Goal: Entertainment & Leisure: Consume media (video, audio)

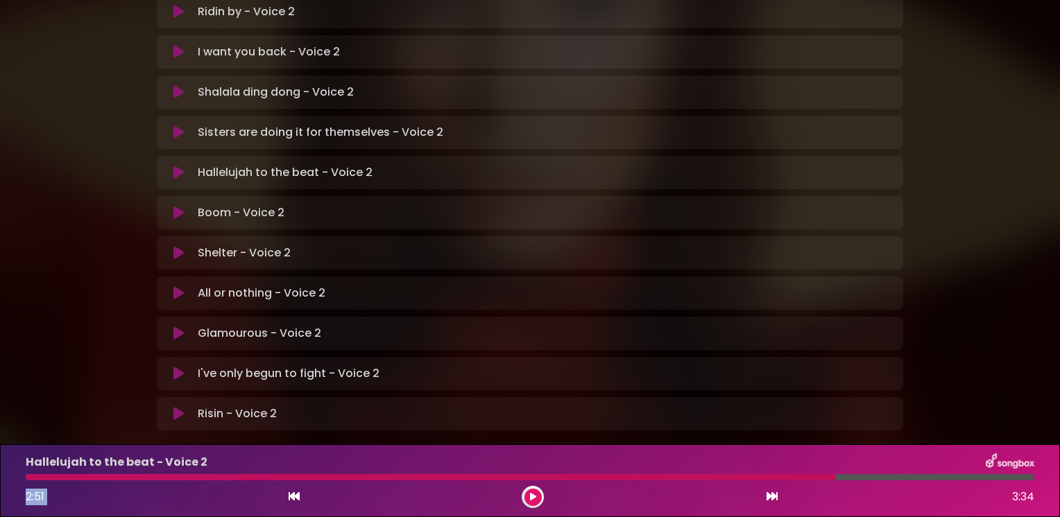
scroll to position [402, 0]
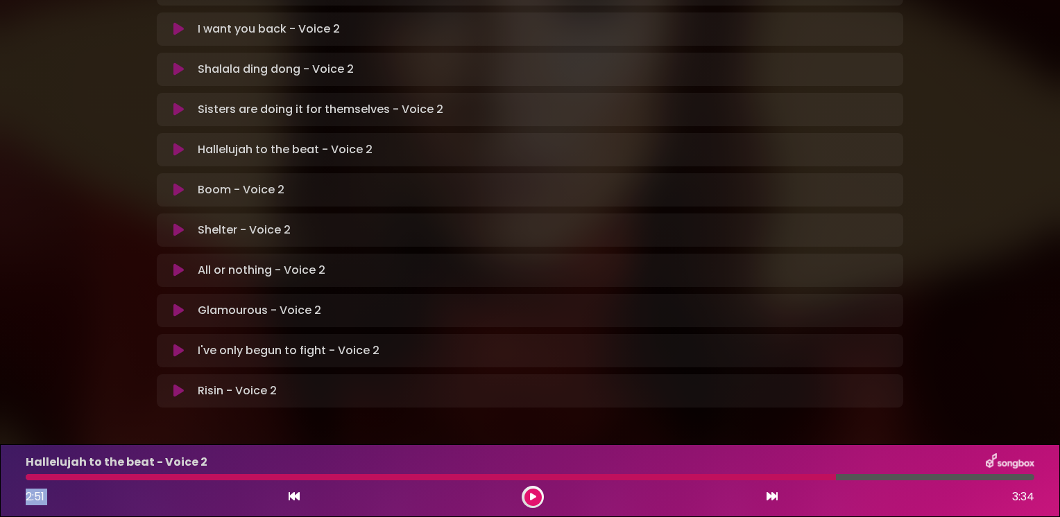
click at [178, 223] on icon at bounding box center [178, 230] width 10 height 14
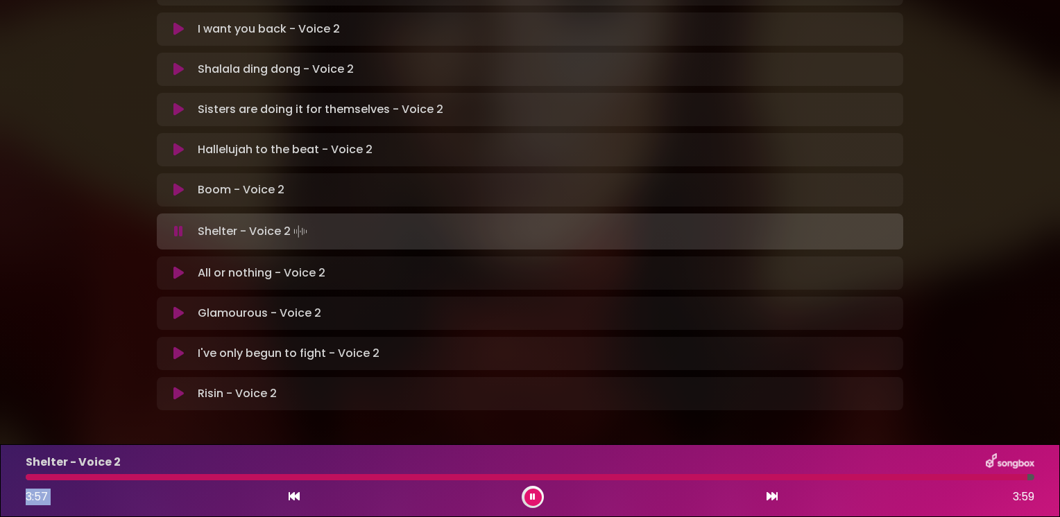
click at [178, 266] on icon at bounding box center [178, 273] width 10 height 14
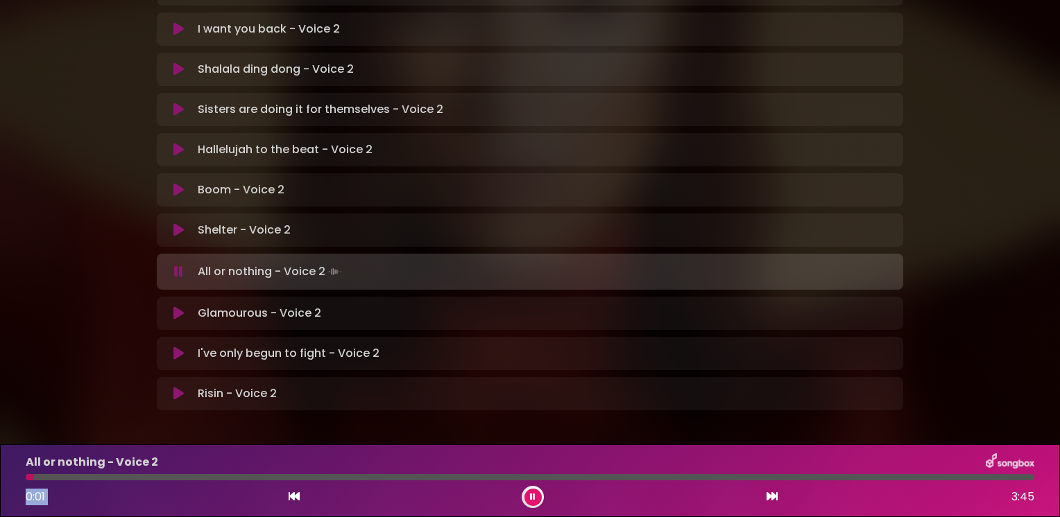
click at [178, 223] on icon at bounding box center [178, 230] width 10 height 14
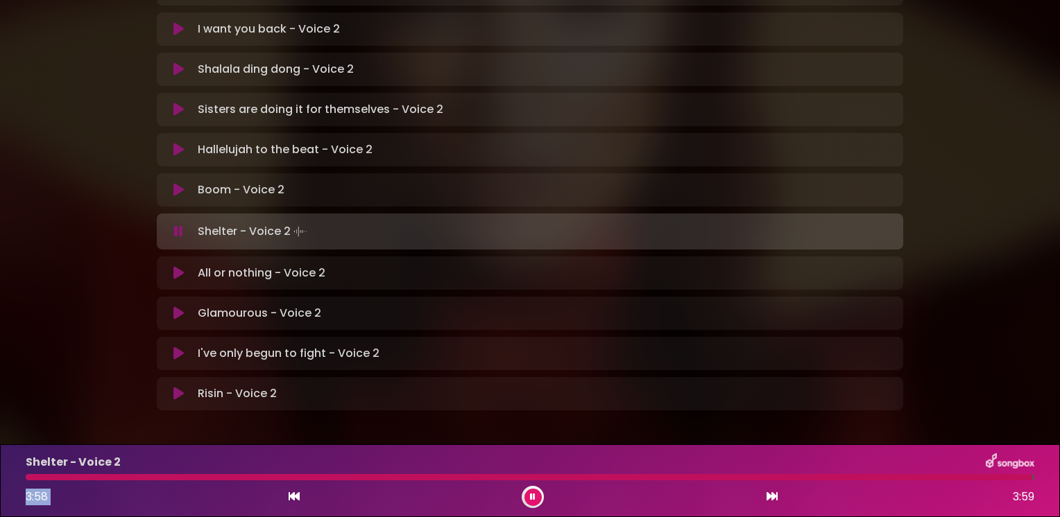
click at [177, 266] on icon at bounding box center [178, 273] width 10 height 14
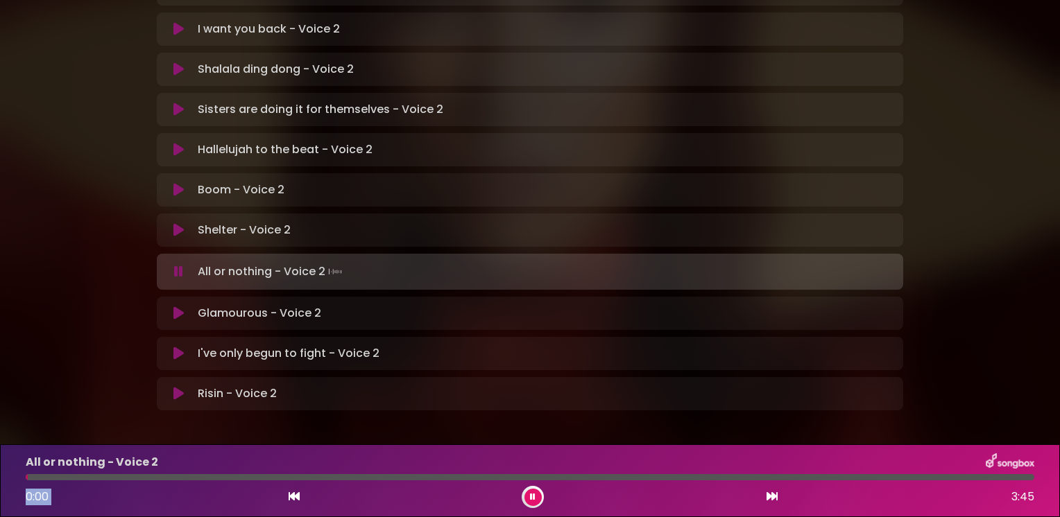
click at [179, 223] on icon at bounding box center [178, 230] width 10 height 14
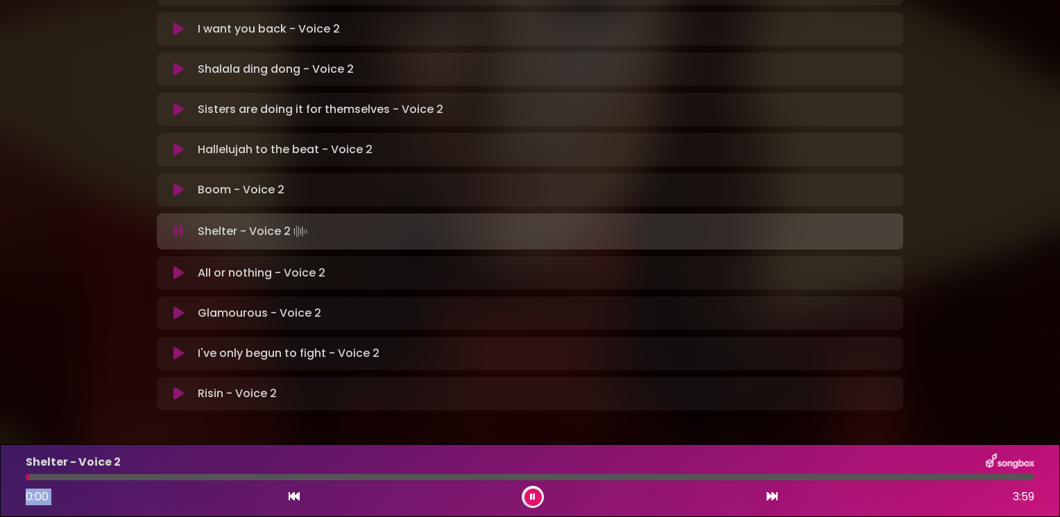
click at [178, 225] on icon at bounding box center [178, 232] width 9 height 14
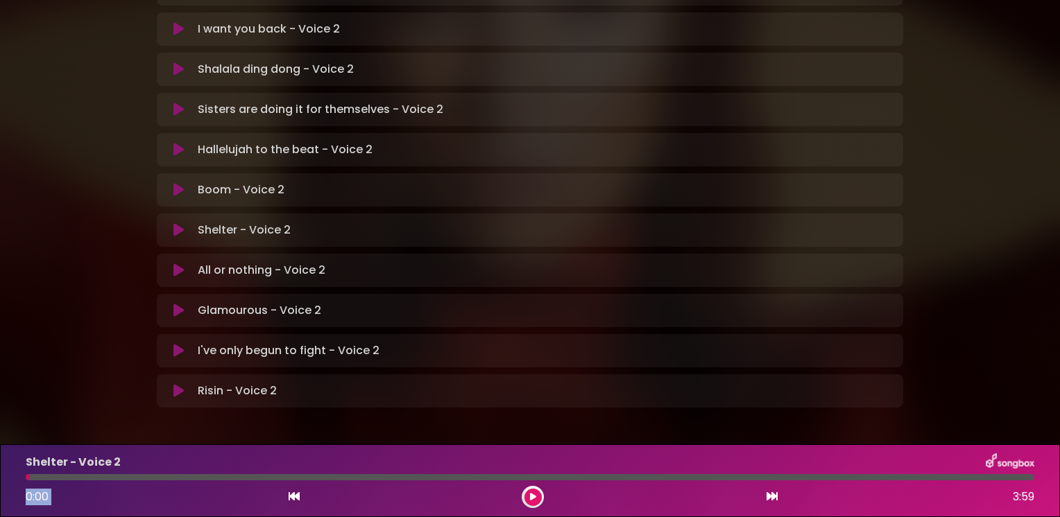
click at [176, 223] on icon at bounding box center [178, 230] width 10 height 14
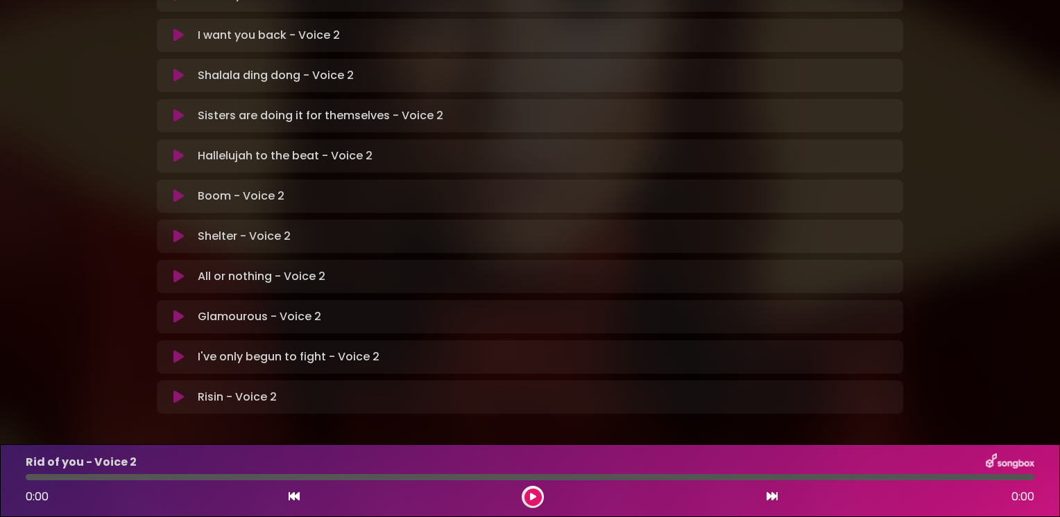
scroll to position [402, 0]
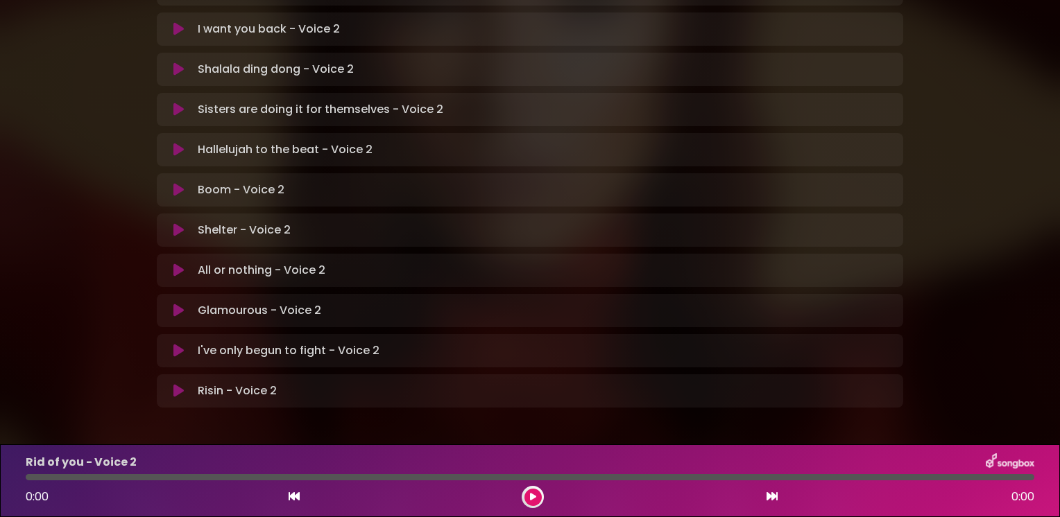
click at [175, 223] on icon at bounding box center [178, 230] width 10 height 14
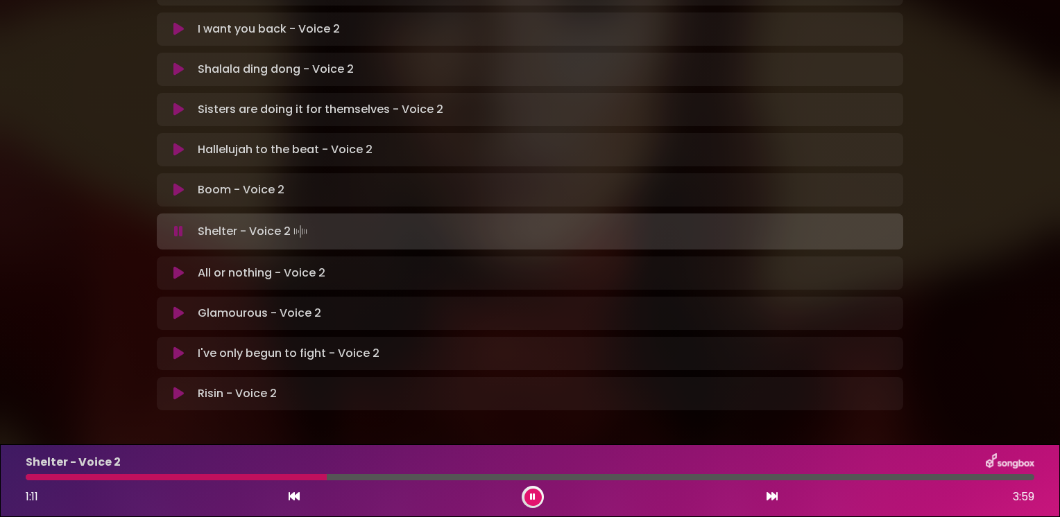
click at [533, 497] on icon at bounding box center [533, 497] width 6 height 8
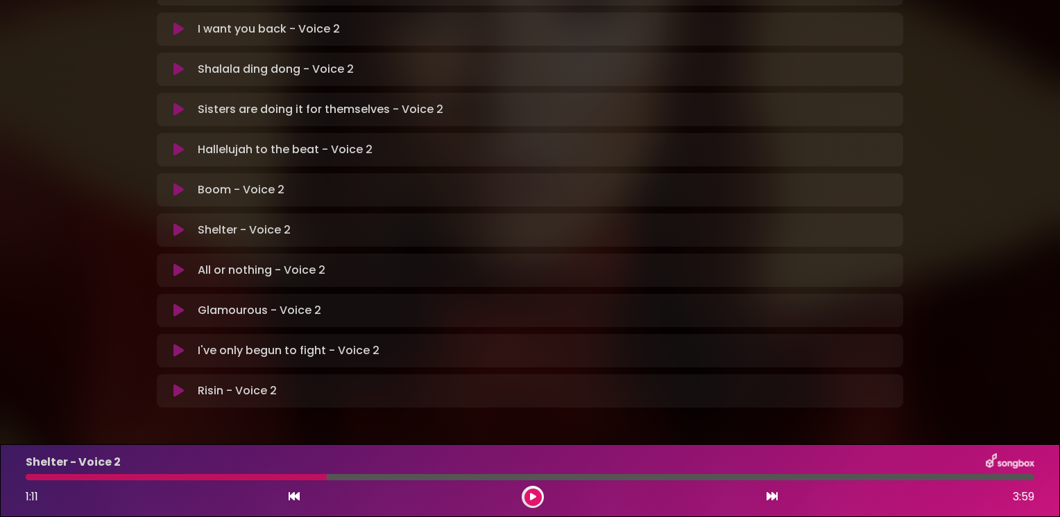
click at [532, 495] on icon at bounding box center [533, 497] width 6 height 8
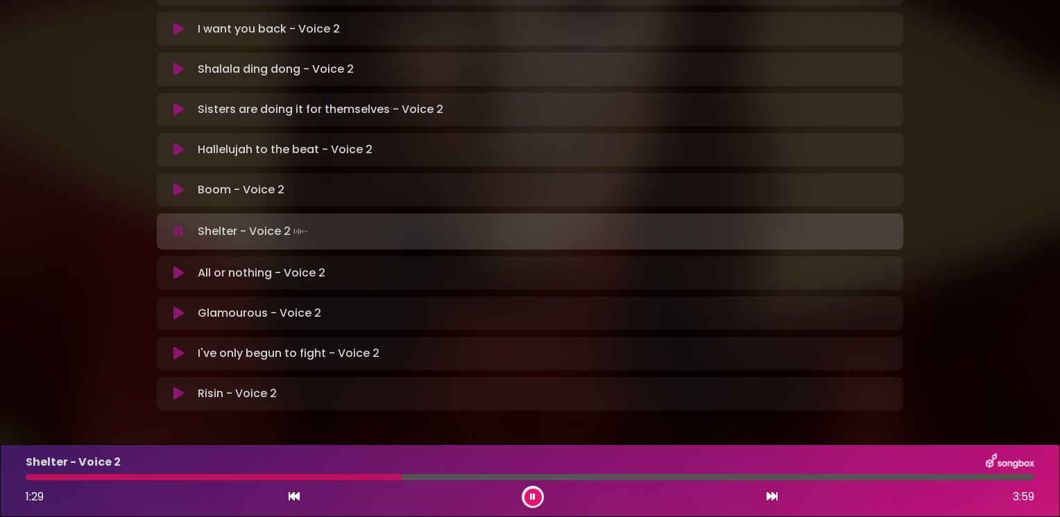
click at [532, 495] on icon at bounding box center [533, 497] width 6 height 8
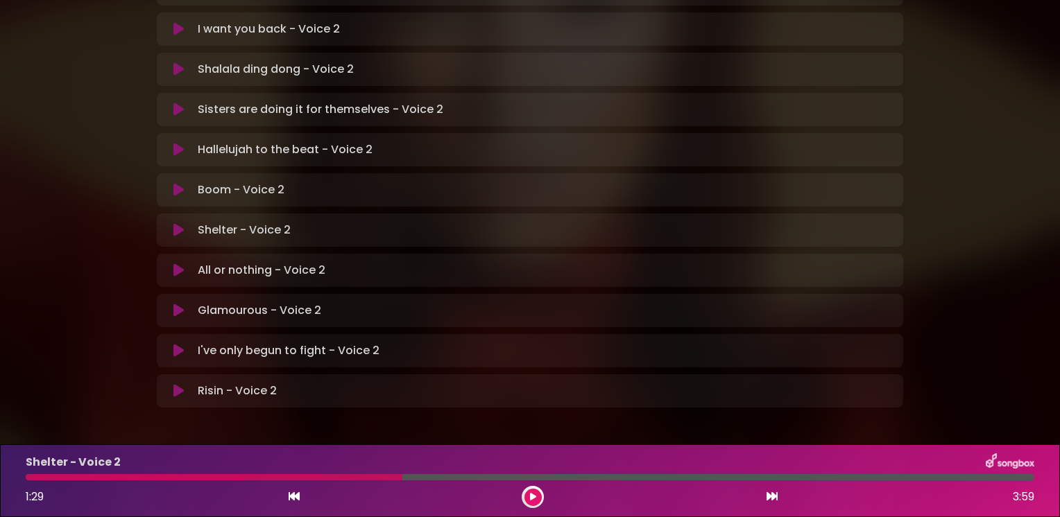
click at [531, 499] on icon at bounding box center [533, 497] width 6 height 8
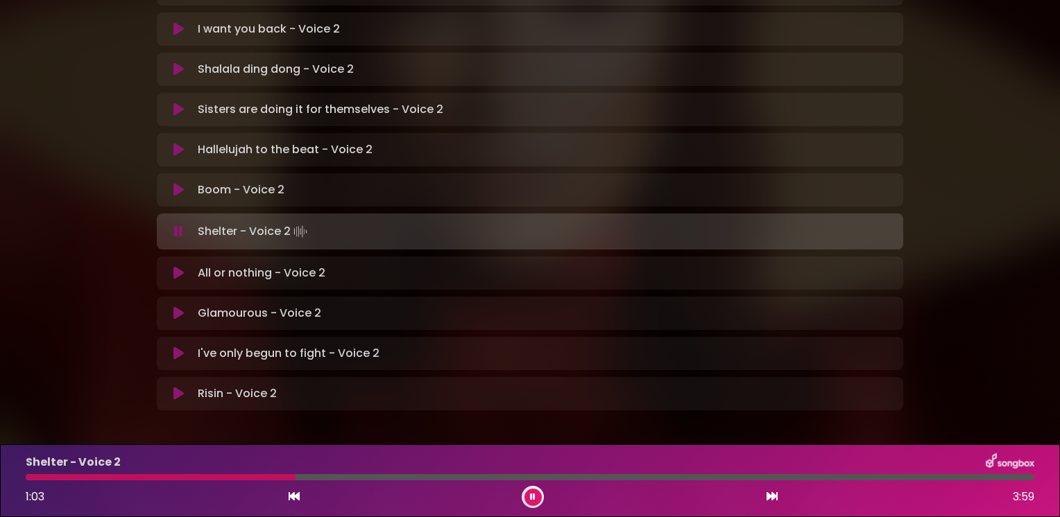
drag, startPoint x: 403, startPoint y: 479, endPoint x: 294, endPoint y: 474, distance: 109.0
click at [294, 474] on div at bounding box center [161, 477] width 270 height 6
drag, startPoint x: 400, startPoint y: 481, endPoint x: 247, endPoint y: 473, distance: 152.8
click at [247, 473] on div "Shelter - Voice 2 1:30 3:59" at bounding box center [529, 481] width 1025 height 55
click at [178, 266] on icon at bounding box center [178, 273] width 10 height 14
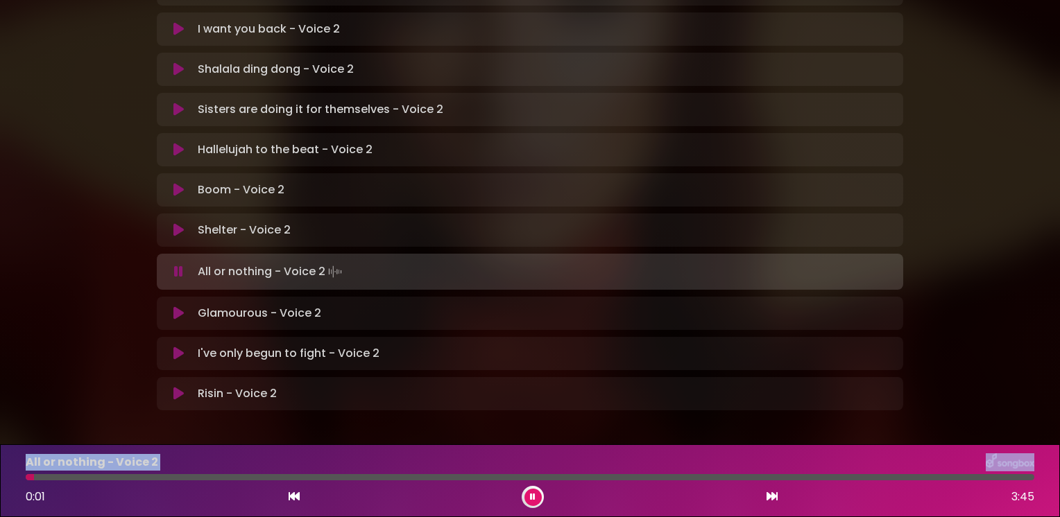
click at [175, 223] on icon at bounding box center [178, 230] width 10 height 14
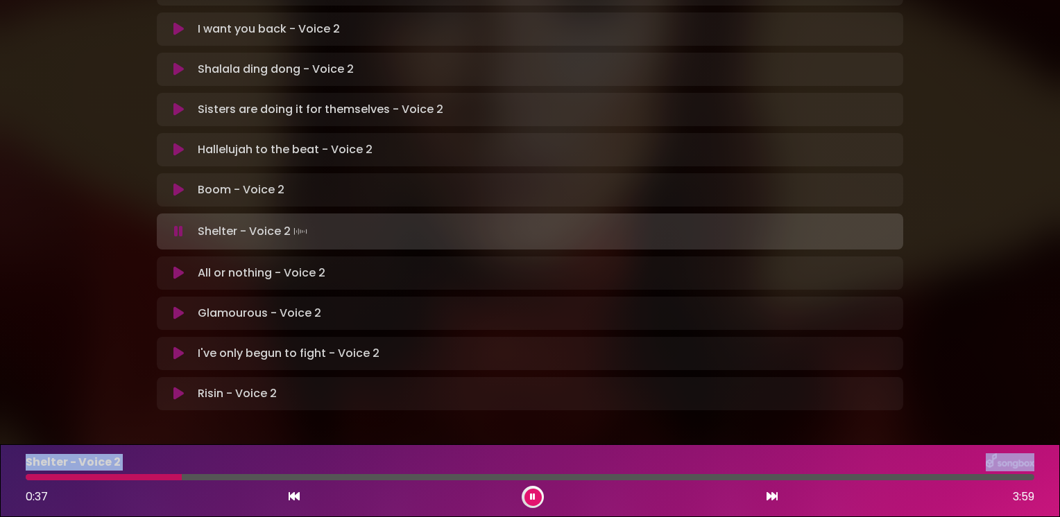
click at [178, 266] on icon at bounding box center [178, 273] width 10 height 14
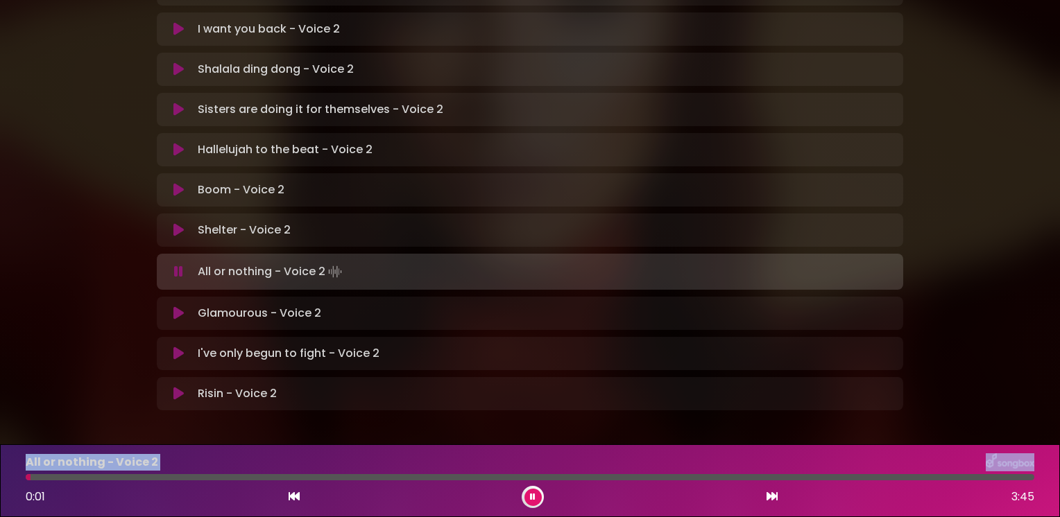
click at [180, 223] on icon at bounding box center [178, 230] width 10 height 14
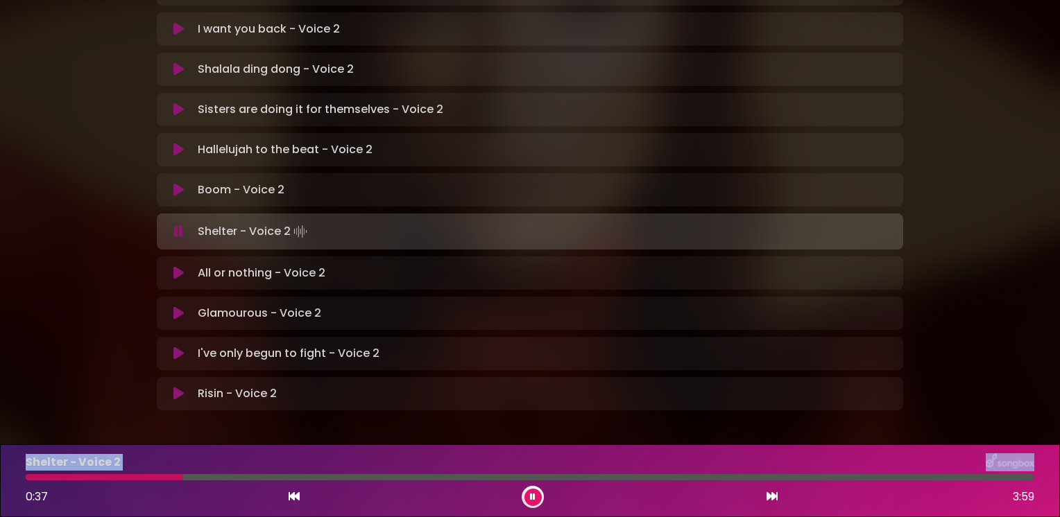
click at [182, 225] on icon at bounding box center [178, 232] width 9 height 14
